Goal: Transaction & Acquisition: Download file/media

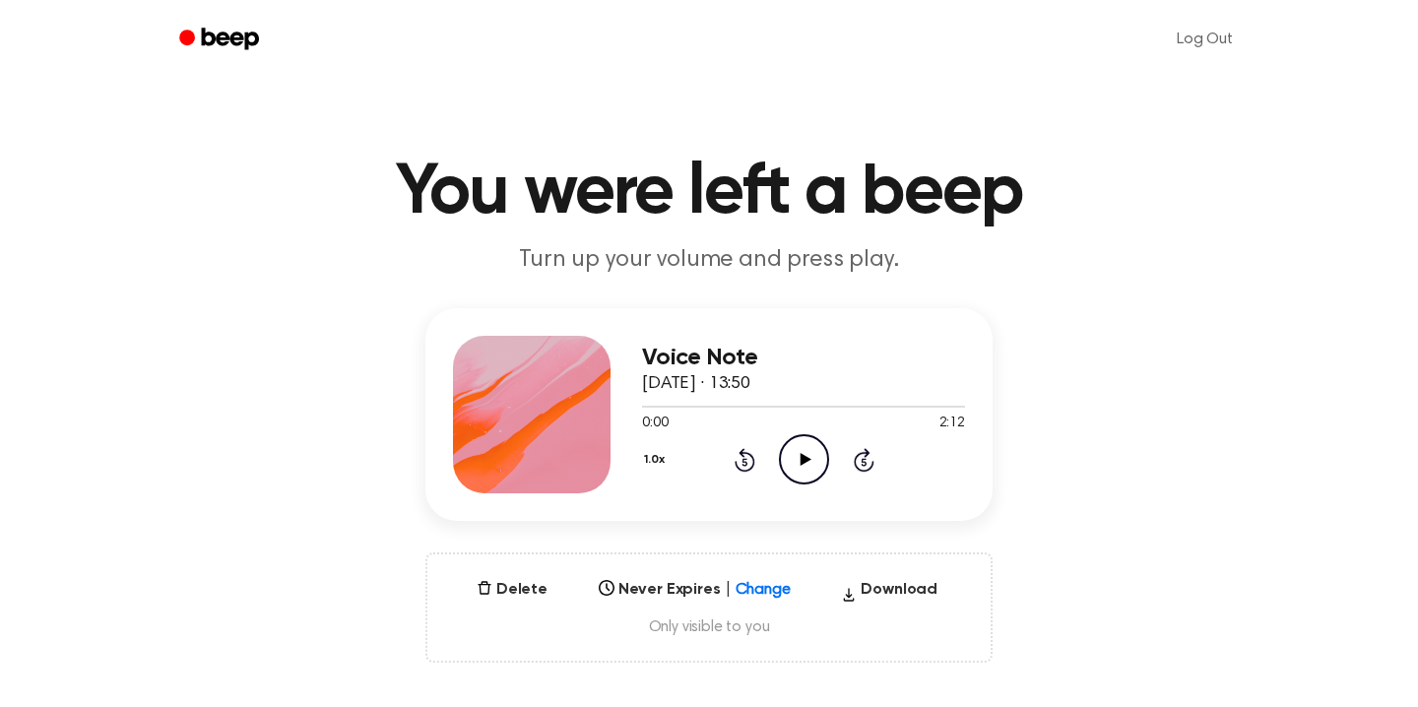
click at [805, 458] on icon at bounding box center [804, 459] width 11 height 13
click at [900, 588] on button "Download" at bounding box center [889, 594] width 112 height 32
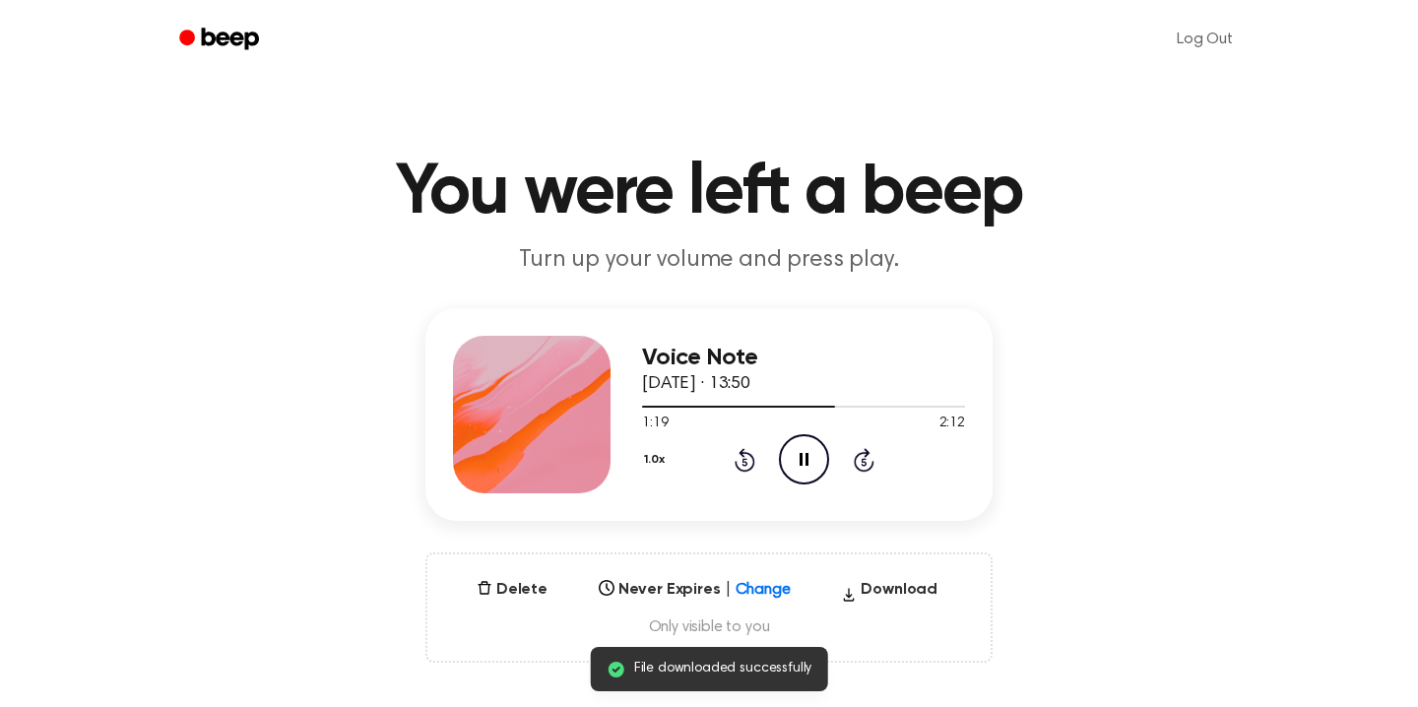
click at [802, 483] on circle at bounding box center [804, 459] width 48 height 48
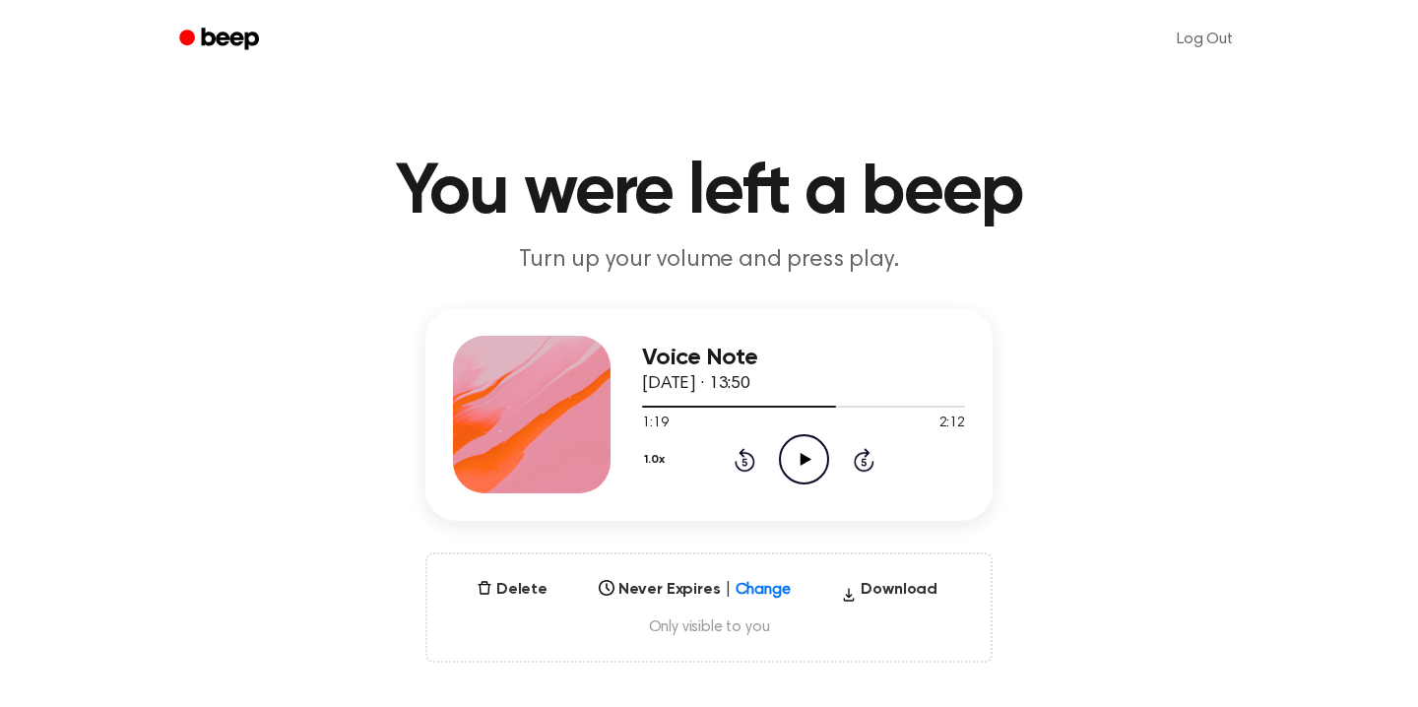
click at [799, 460] on icon "Play Audio" at bounding box center [804, 459] width 50 height 50
click at [312, 227] on h1 "You were left a beep" at bounding box center [709, 193] width 1008 height 71
click at [796, 461] on icon "Play Audio" at bounding box center [804, 459] width 50 height 50
click at [868, 466] on icon at bounding box center [864, 460] width 21 height 24
click at [805, 451] on icon "Play Audio" at bounding box center [804, 459] width 50 height 50
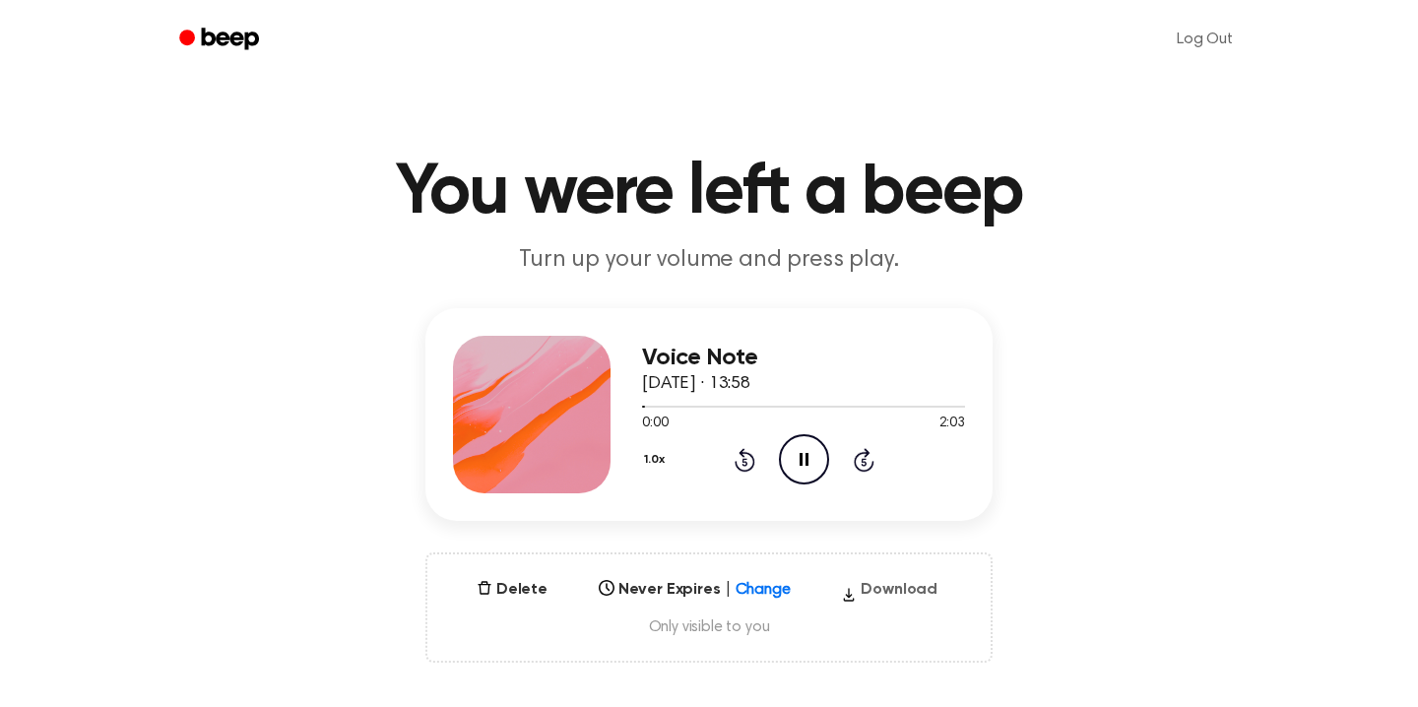
click at [913, 588] on button "Download" at bounding box center [889, 594] width 112 height 32
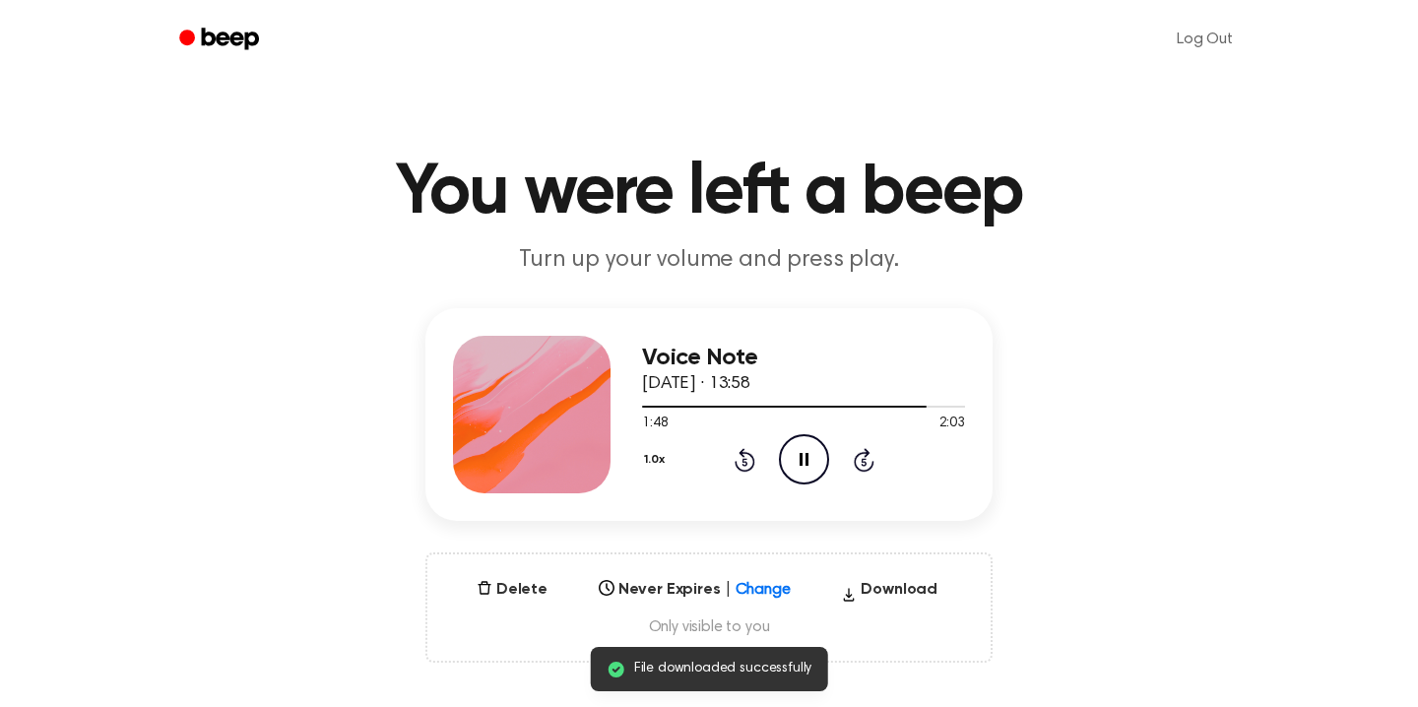
click at [811, 463] on icon "Pause Audio" at bounding box center [804, 459] width 50 height 50
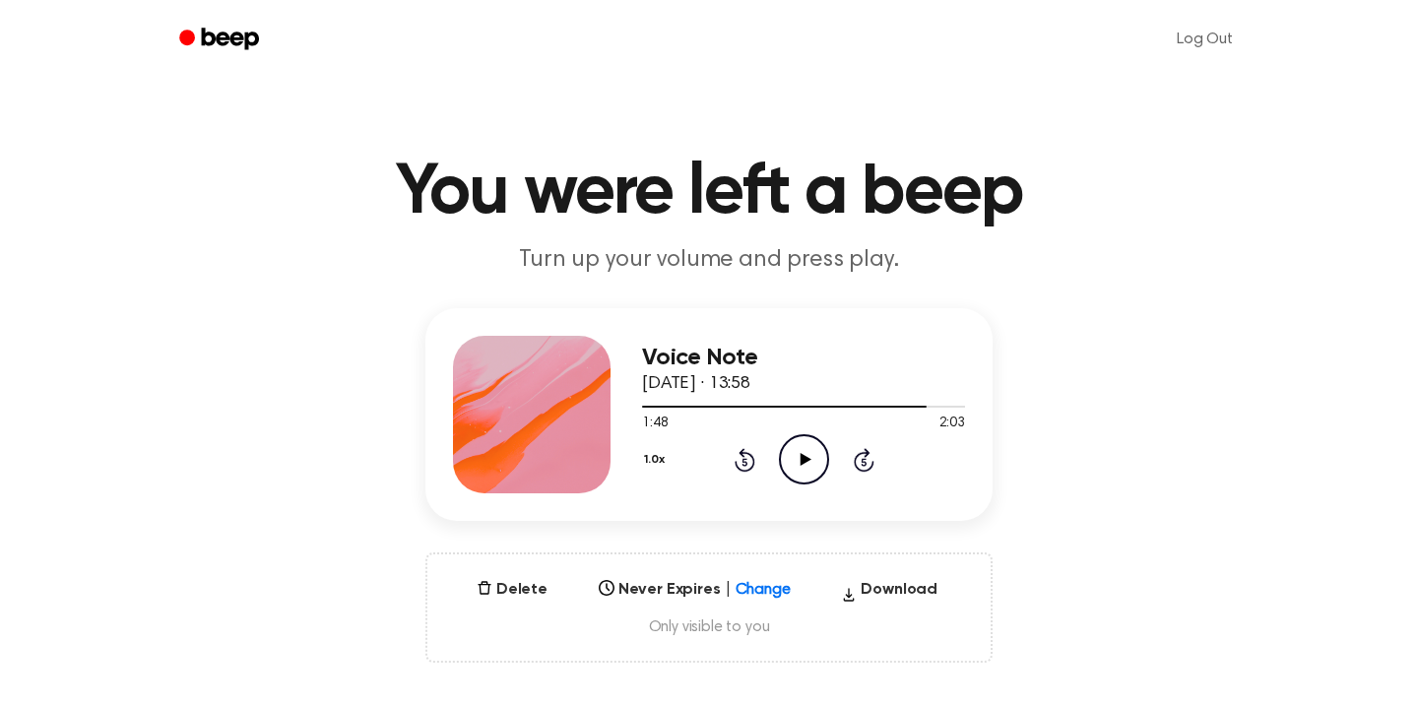
click at [816, 460] on icon "Play Audio" at bounding box center [804, 459] width 50 height 50
click at [816, 460] on icon "Pause Audio" at bounding box center [804, 459] width 50 height 50
